Goal: Task Accomplishment & Management: Manage account settings

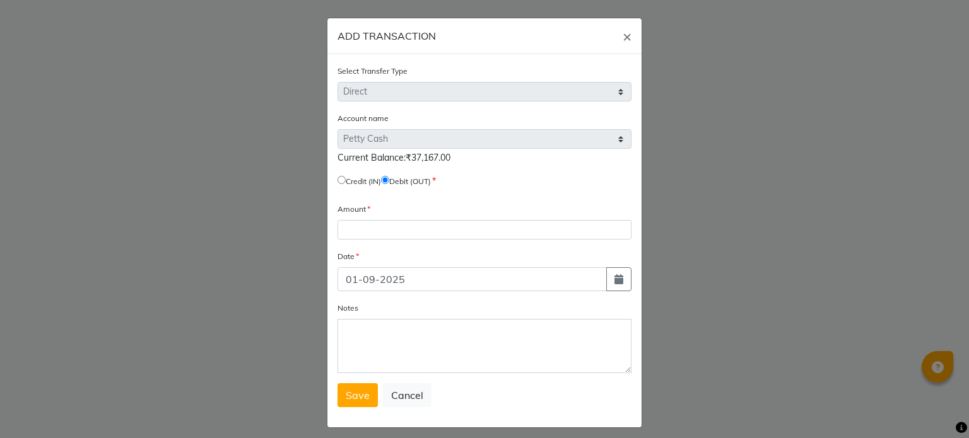
select select "direct"
select select "7142"
type input "36667"
click at [356, 402] on span "Save" at bounding box center [358, 395] width 24 height 13
click at [622, 37] on span "×" at bounding box center [626, 35] width 9 height 19
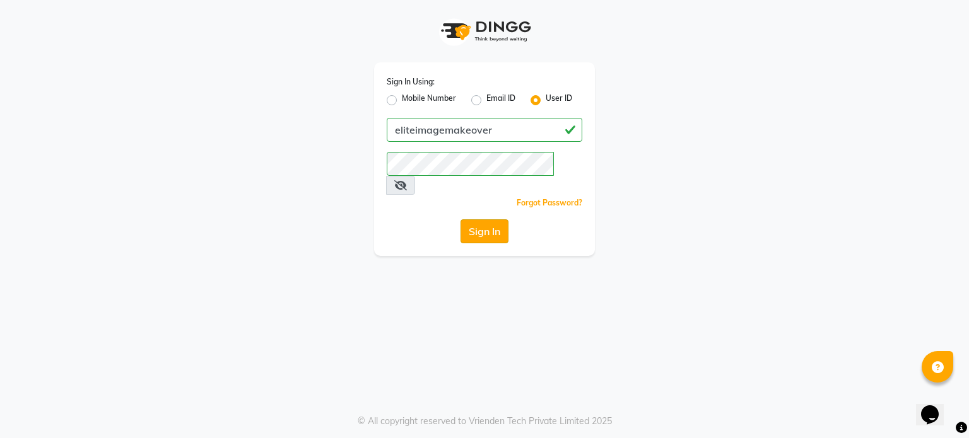
click at [481, 221] on button "Sign In" at bounding box center [484, 231] width 48 height 24
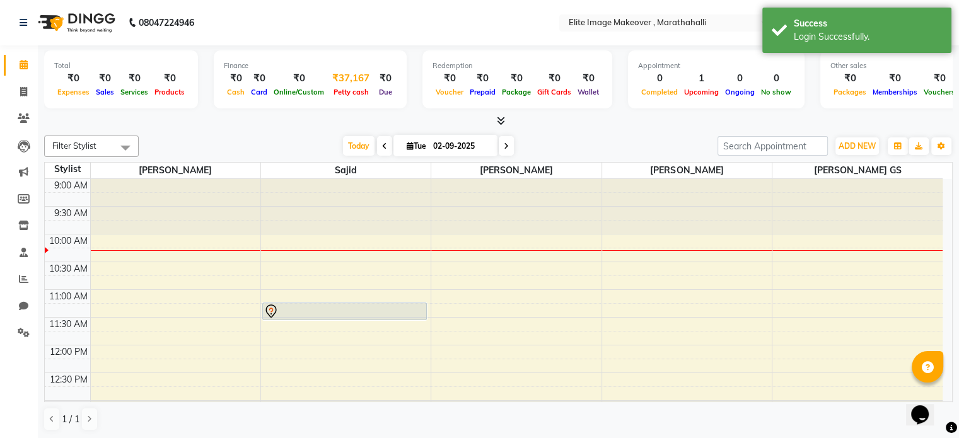
click at [340, 87] on div "Petty cash" at bounding box center [350, 91] width 47 height 13
click at [348, 91] on span "Petty cash" at bounding box center [351, 92] width 42 height 9
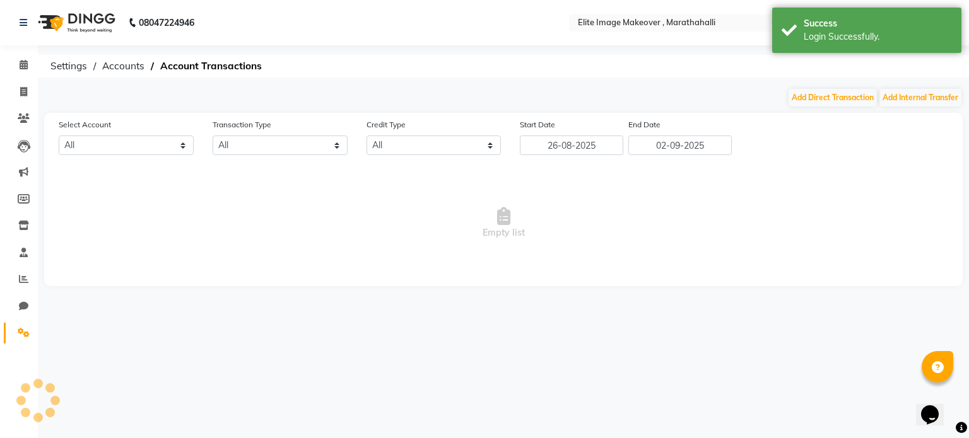
select select "7142"
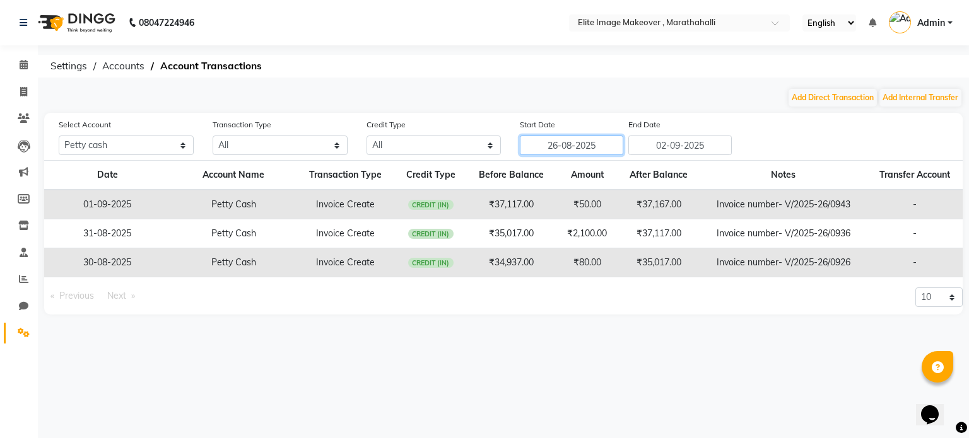
click at [585, 144] on input "26-08-2025" at bounding box center [571, 146] width 103 height 20
select select "8"
select select "2025"
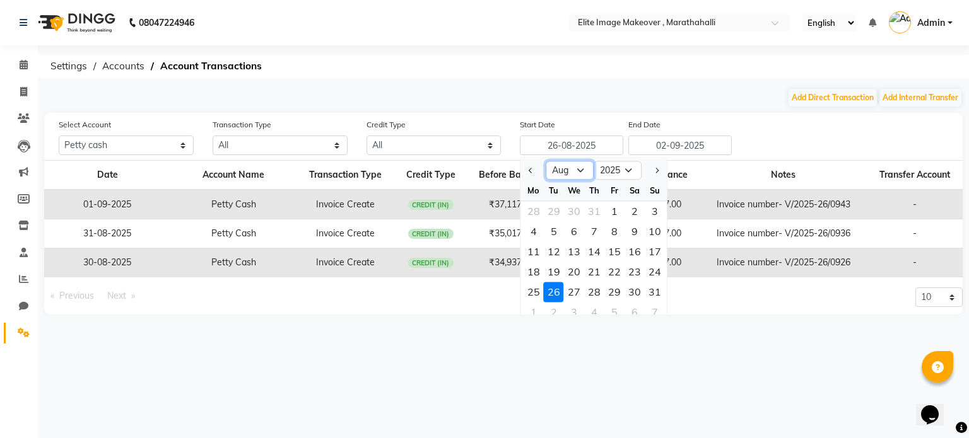
click at [581, 170] on select "Jan Feb Mar Apr May Jun [DATE] Aug Sep Oct Nov Dec" at bounding box center [570, 170] width 48 height 19
select select "9"
click at [546, 161] on select "Jan Feb Mar Apr May Jun [DATE] Aug Sep Oct Nov Dec" at bounding box center [570, 170] width 48 height 19
click at [536, 214] on div "1" at bounding box center [533, 211] width 20 height 20
type input "01-09-2025"
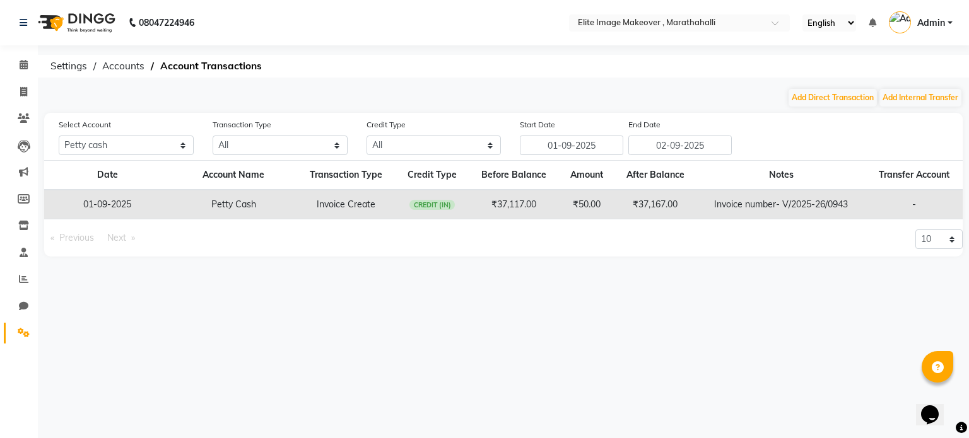
click at [505, 206] on td "₹37,117.00" at bounding box center [514, 205] width 91 height 30
click at [822, 197] on td "Invoice number- V/2025-26/0943" at bounding box center [780, 205] width 168 height 30
click at [232, 204] on td "Petty Cash" at bounding box center [233, 205] width 126 height 30
click at [429, 210] on span "CREDIT (IN)" at bounding box center [431, 205] width 45 height 10
click at [110, 65] on span "Accounts" at bounding box center [123, 66] width 55 height 23
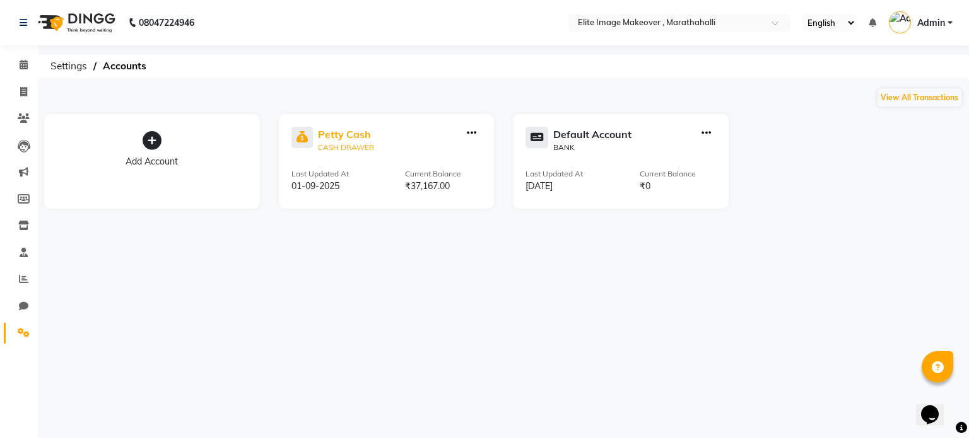
click at [355, 147] on div "CASH DRAWER" at bounding box center [346, 147] width 56 height 11
select select "7142"
